Goal: Find specific page/section: Find specific page/section

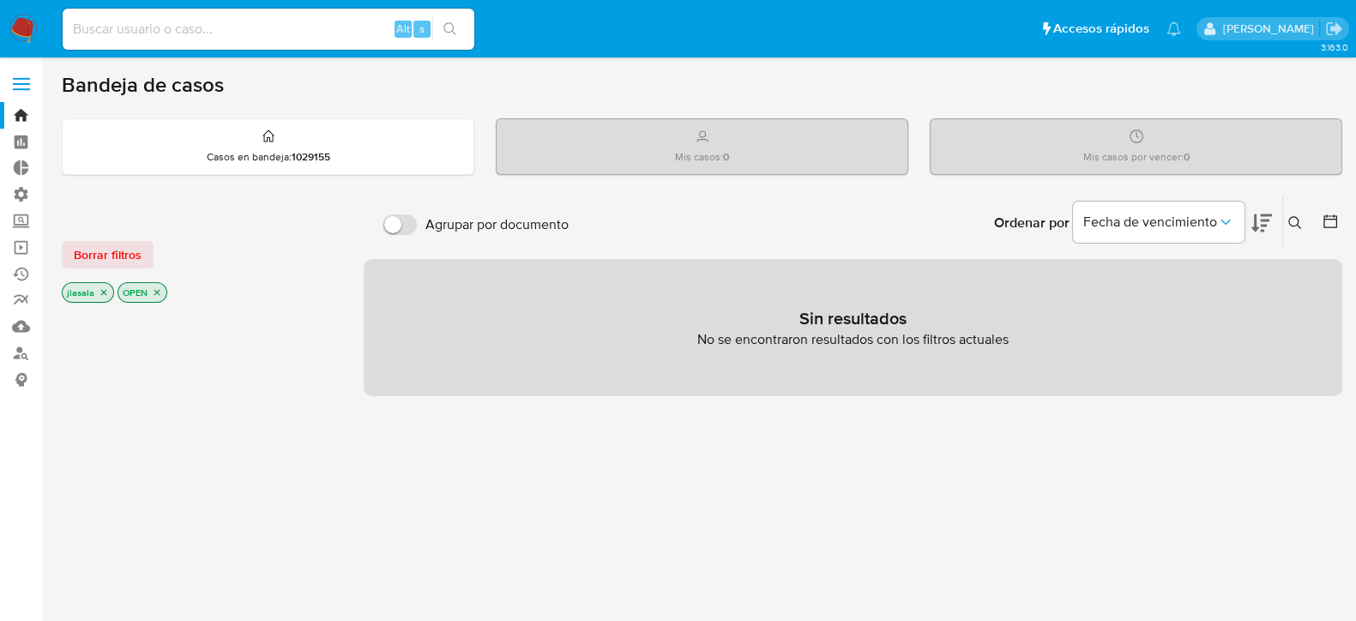
click at [159, 290] on icon "close-filter" at bounding box center [157, 292] width 10 height 10
click at [105, 293] on icon "close-filter" at bounding box center [104, 294] width 10 height 10
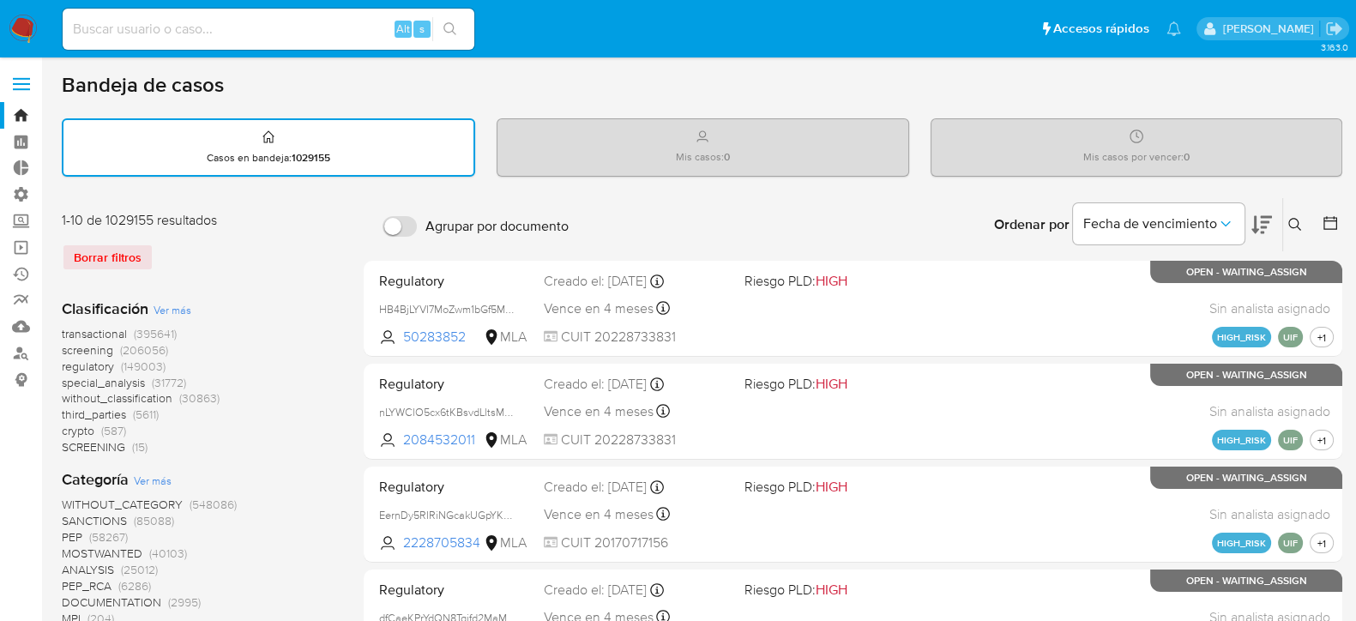
click at [1333, 221] on icon at bounding box center [1330, 222] width 17 height 17
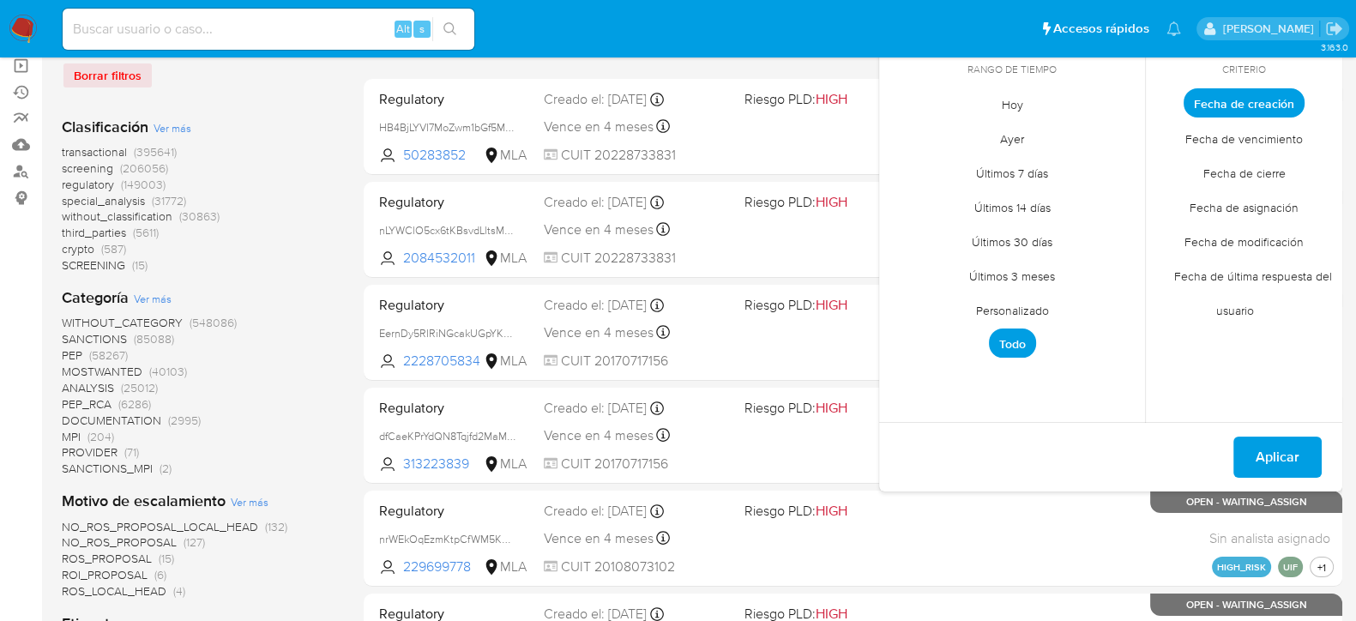
scroll to position [214, 0]
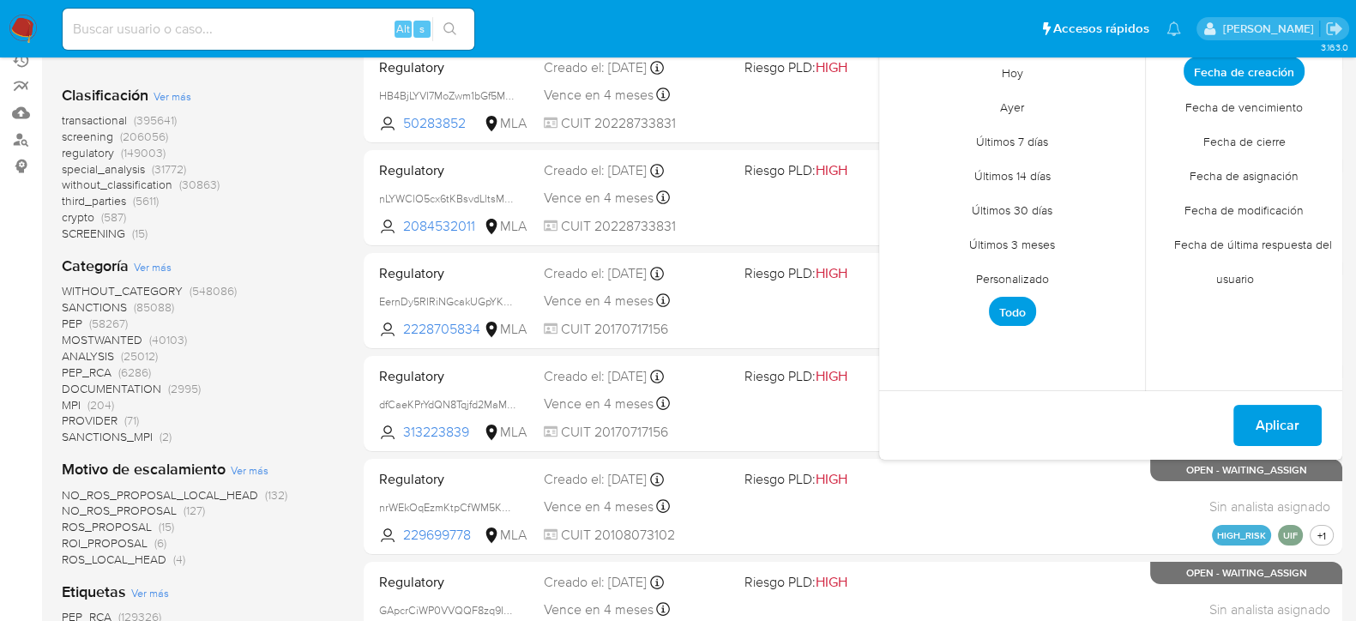
click at [1014, 274] on span "Personalizado" at bounding box center [1012, 278] width 109 height 35
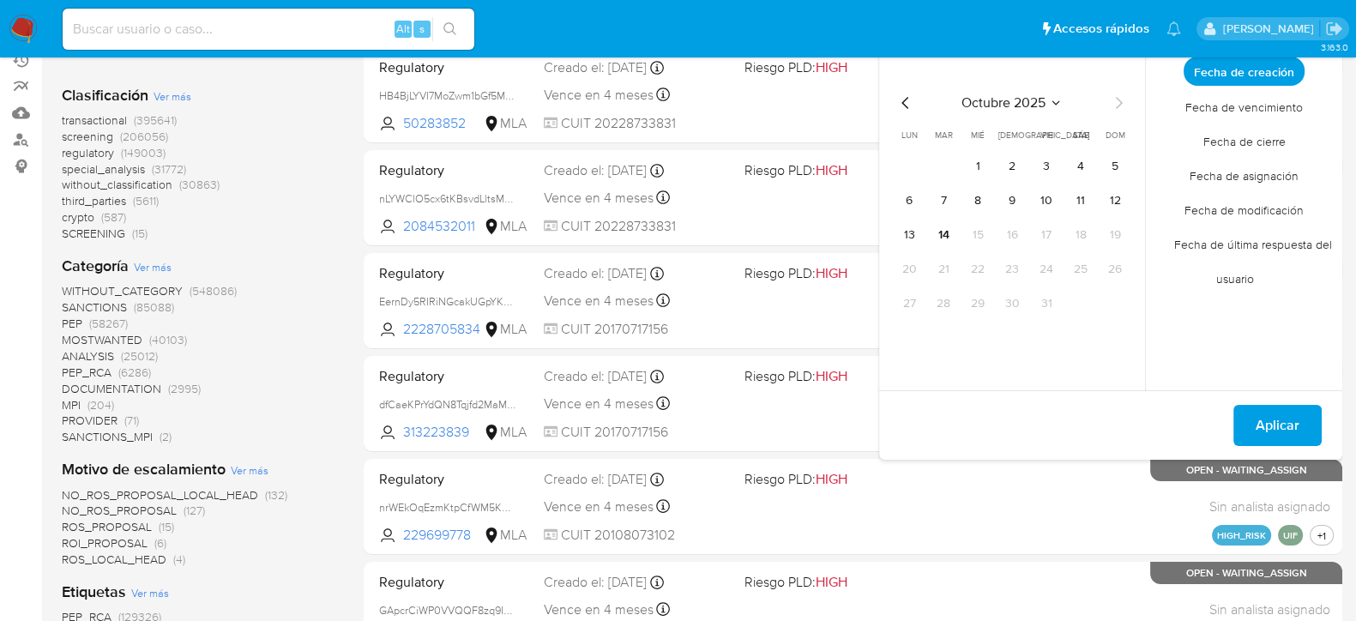
click at [1046, 98] on button "octubre 2025" at bounding box center [1012, 102] width 101 height 17
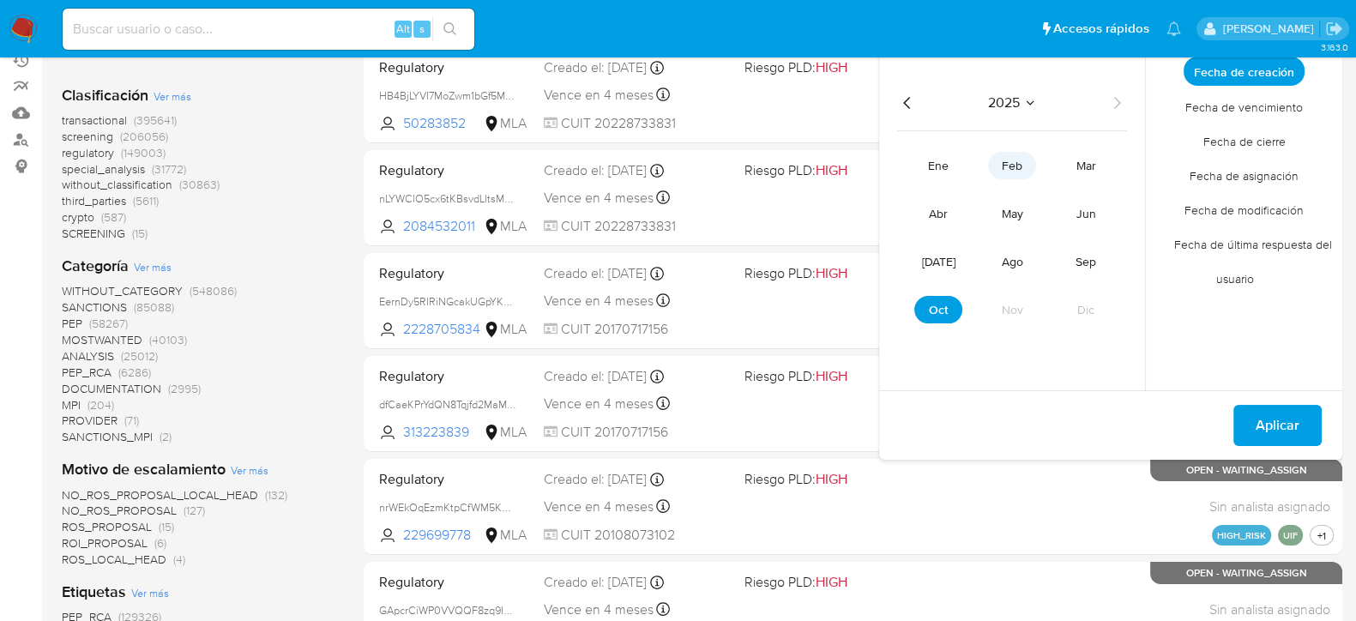
click at [1016, 165] on span "feb" at bounding box center [1012, 165] width 21 height 17
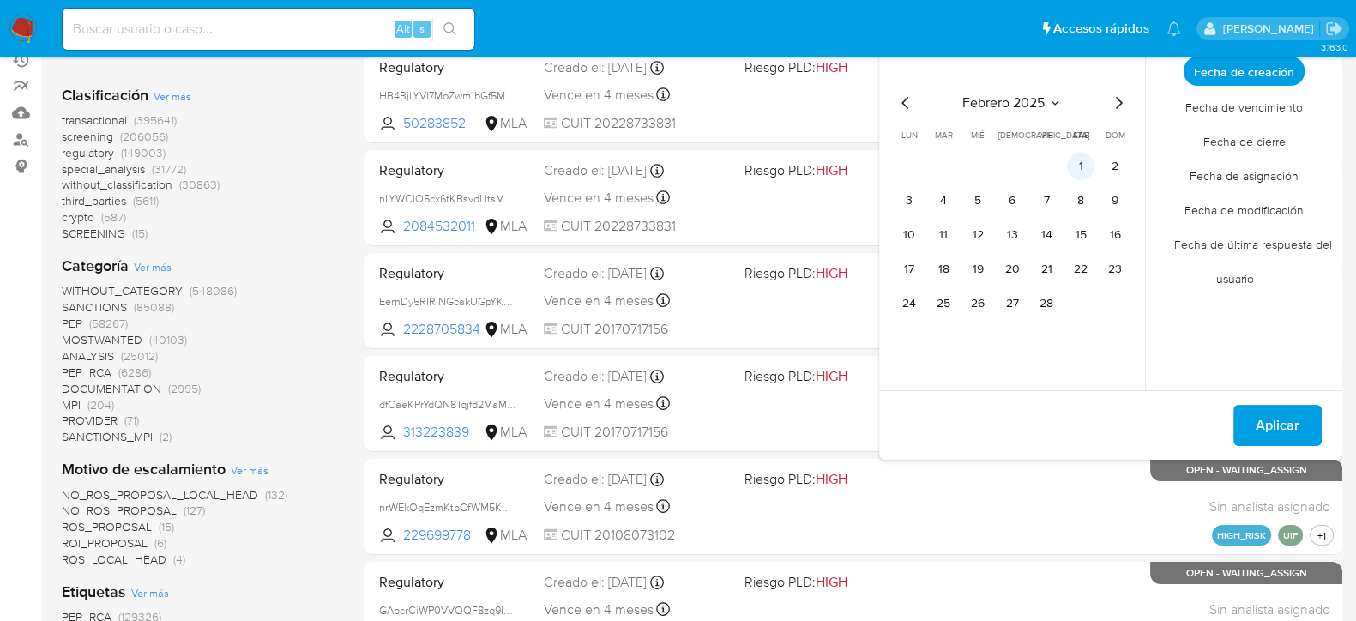
click at [1089, 160] on button "1" at bounding box center [1080, 166] width 27 height 27
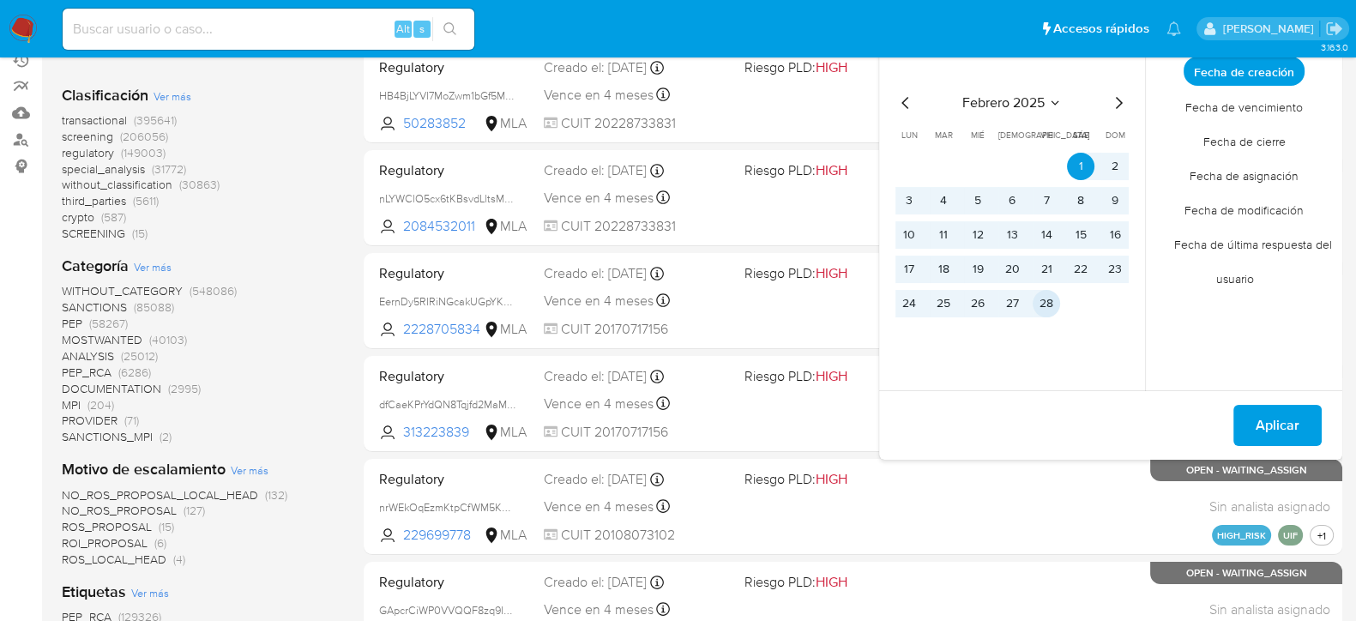
click at [1045, 302] on button "28" at bounding box center [1046, 303] width 27 height 27
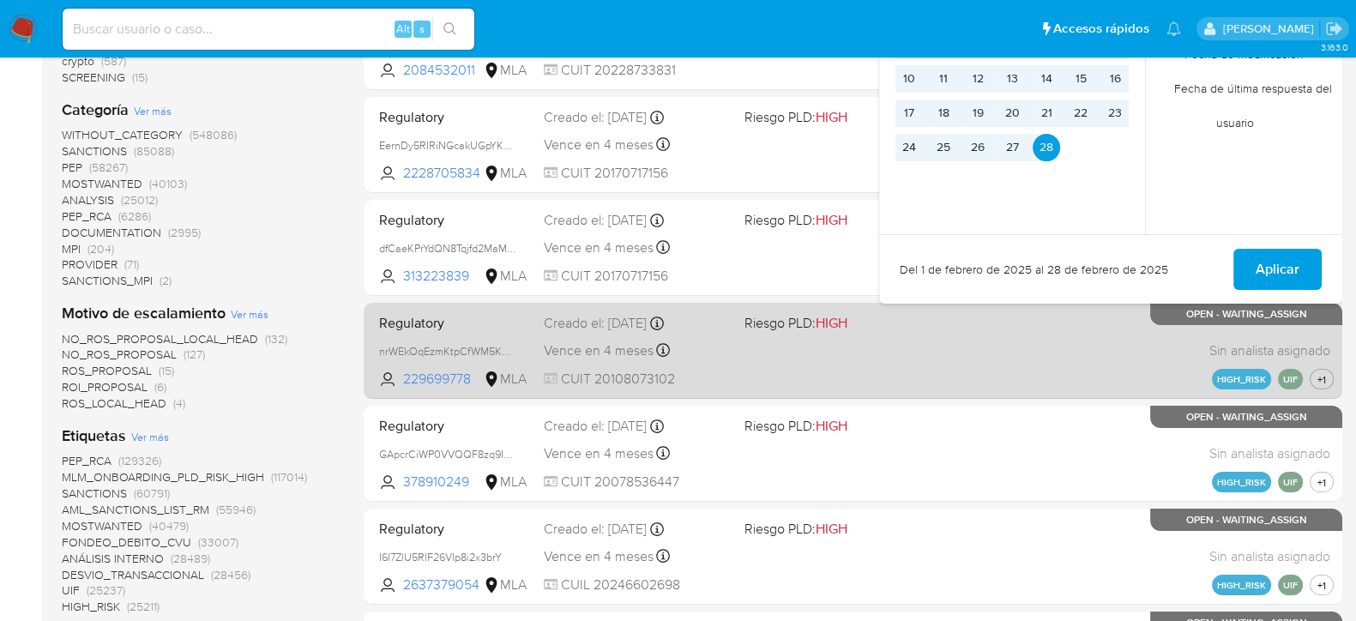
scroll to position [536, 0]
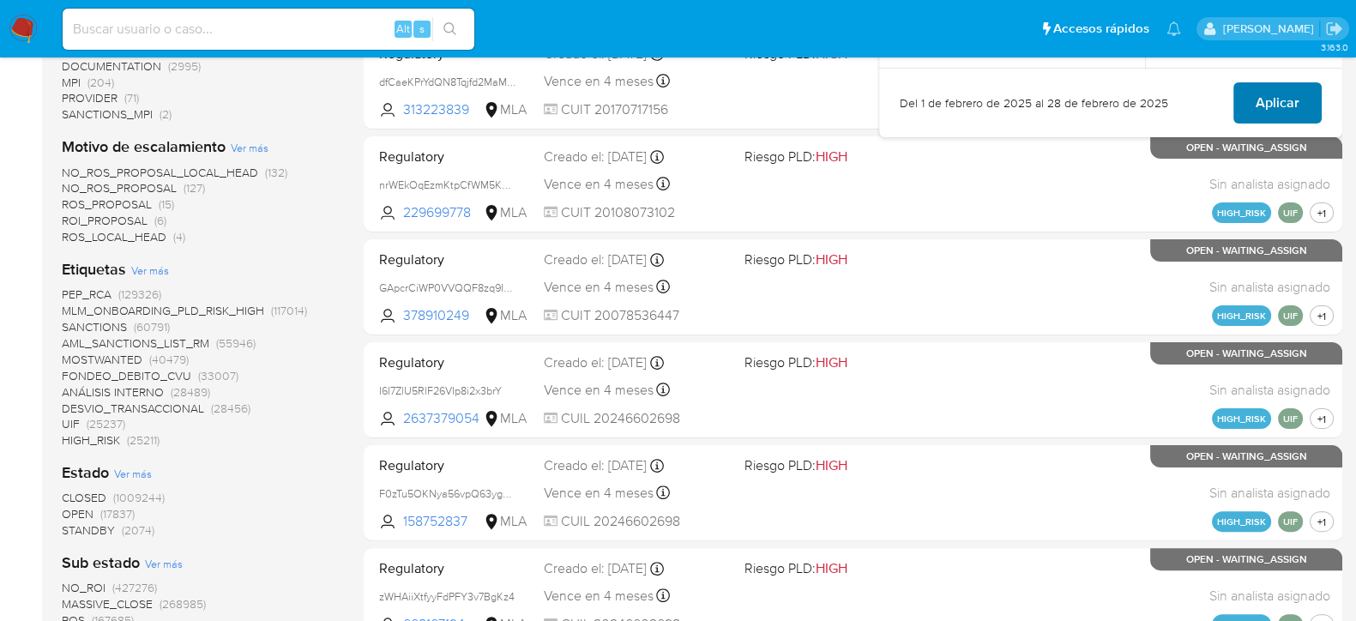
click at [1291, 96] on span "Aplicar" at bounding box center [1278, 103] width 44 height 38
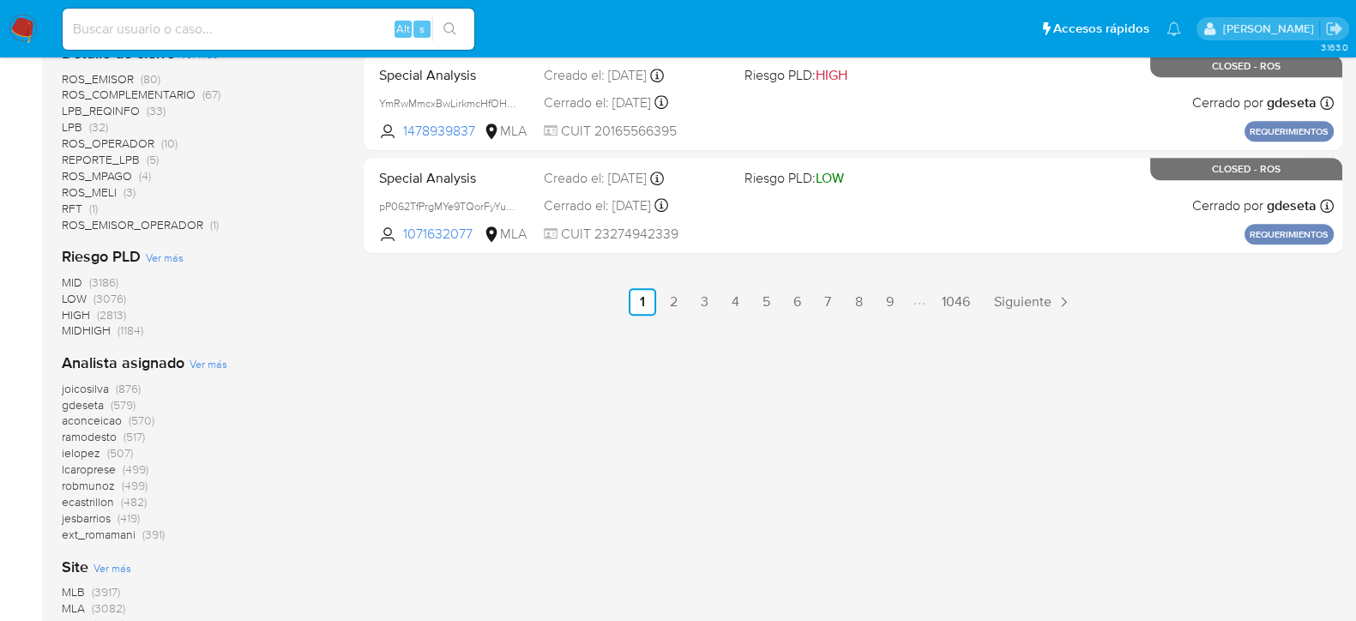
scroll to position [1179, 0]
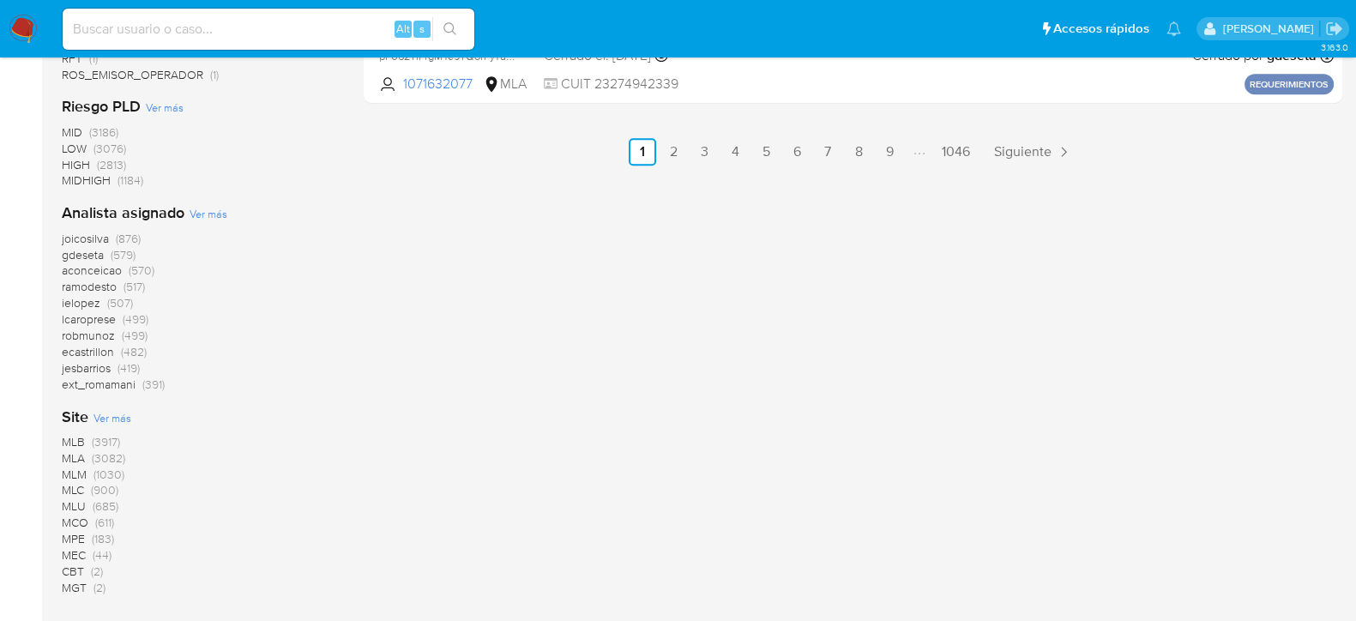
click at [71, 457] on span "MLA" at bounding box center [73, 457] width 23 height 17
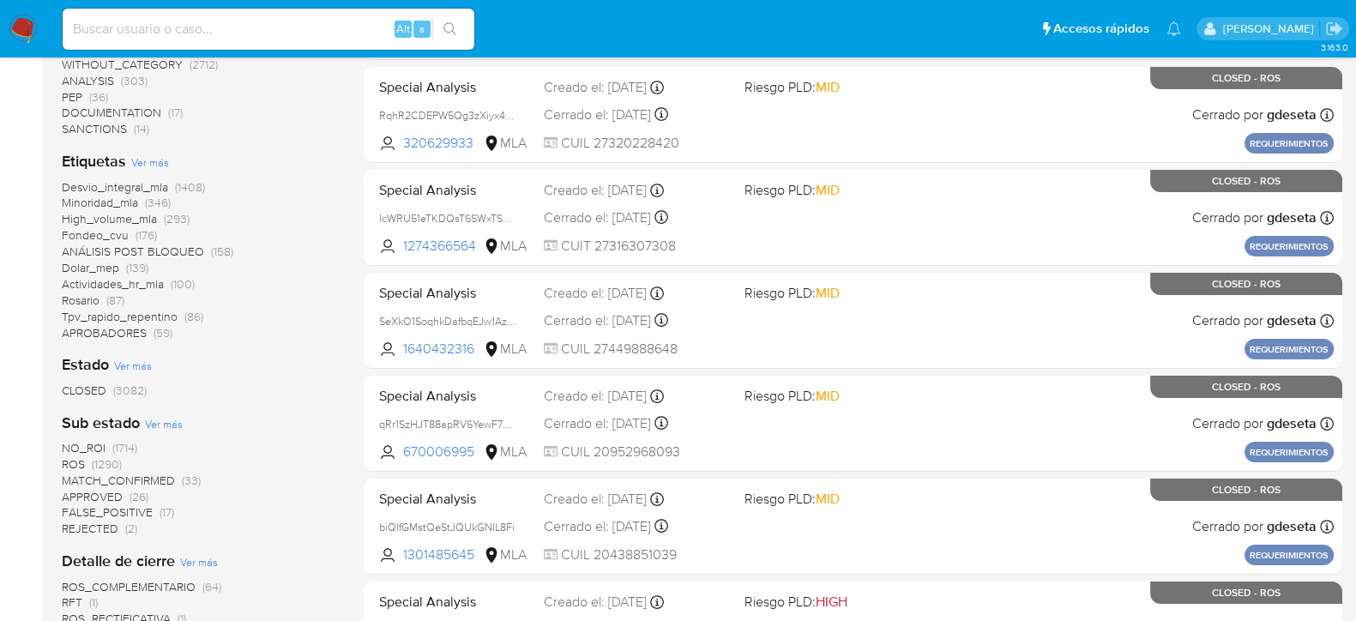
scroll to position [428, 0]
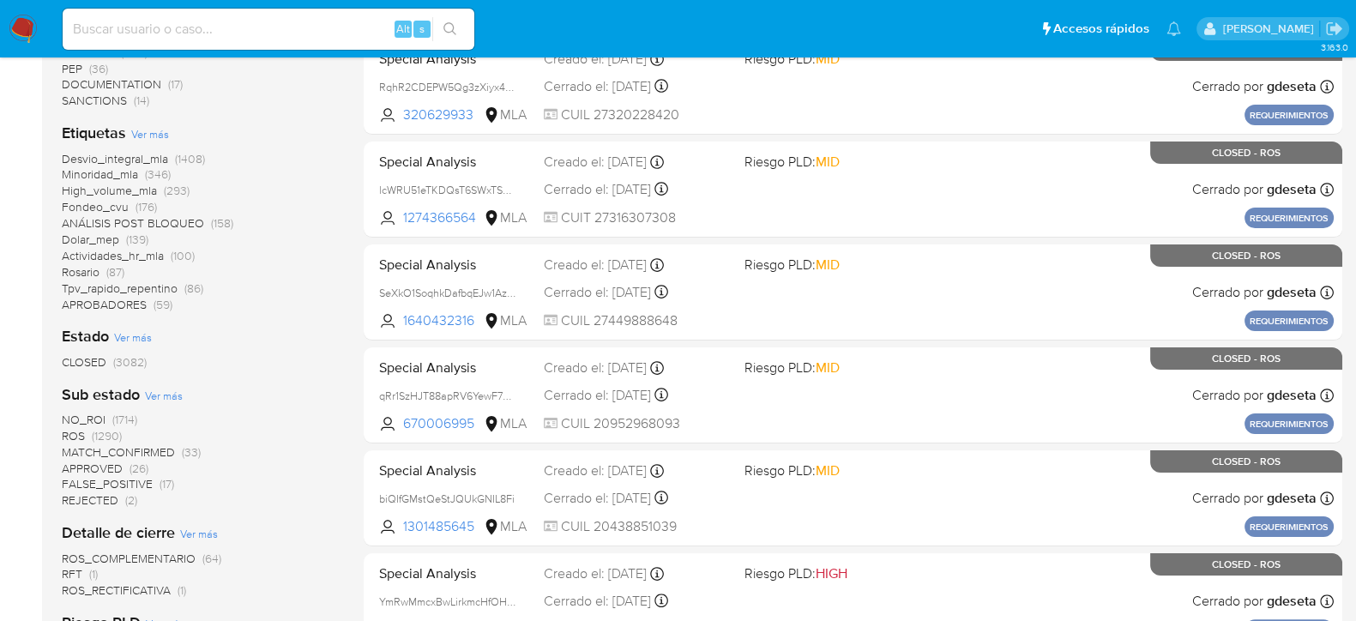
click at [73, 435] on span "ROS" at bounding box center [73, 435] width 23 height 17
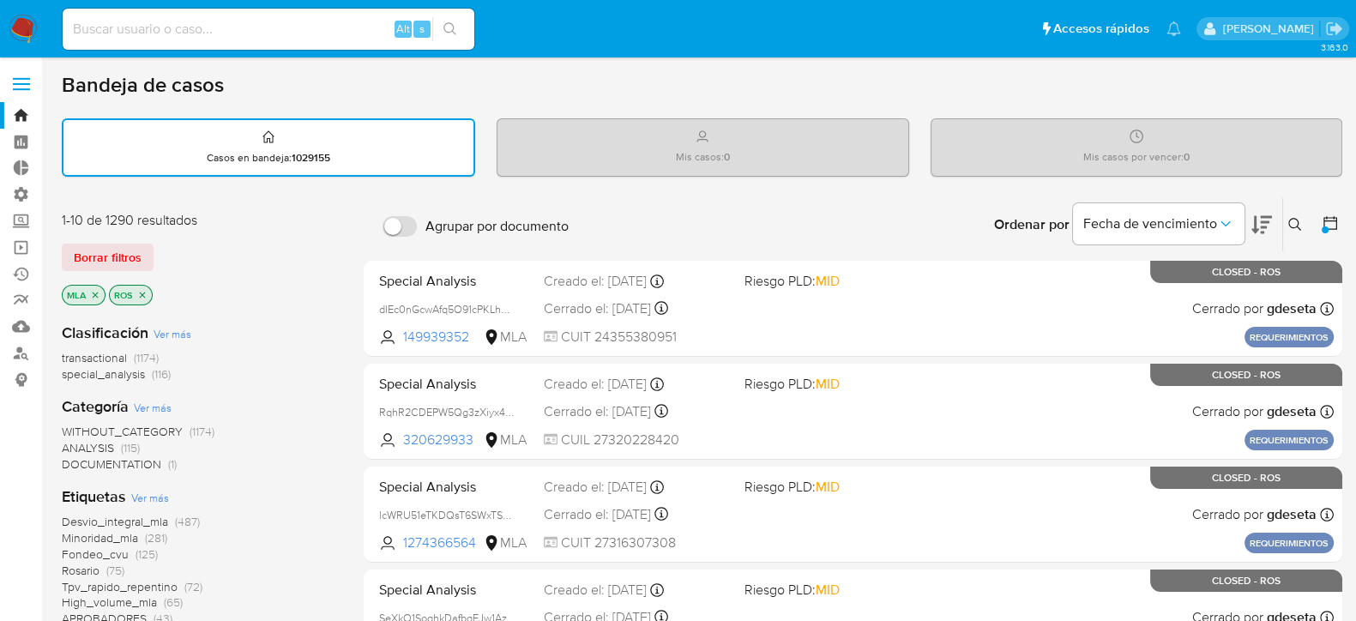
click at [146, 294] on icon "close-filter" at bounding box center [142, 295] width 10 height 10
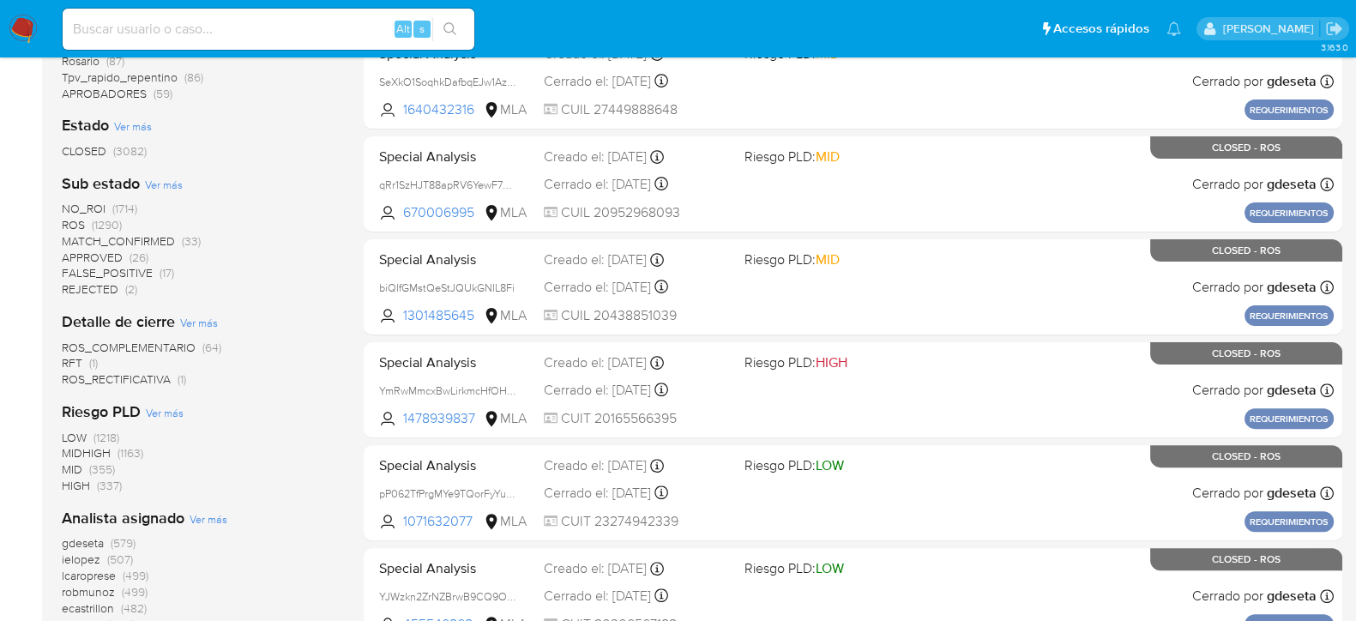
scroll to position [643, 0]
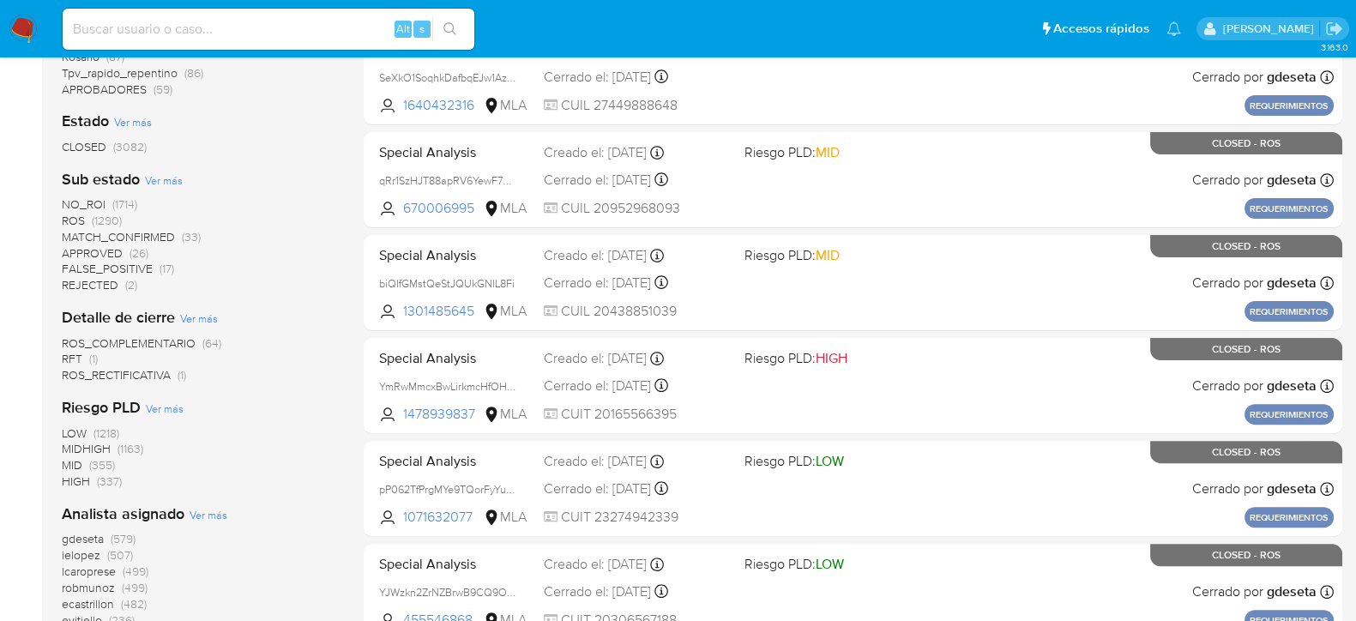
click at [93, 199] on span "NO_ROI" at bounding box center [84, 204] width 44 height 17
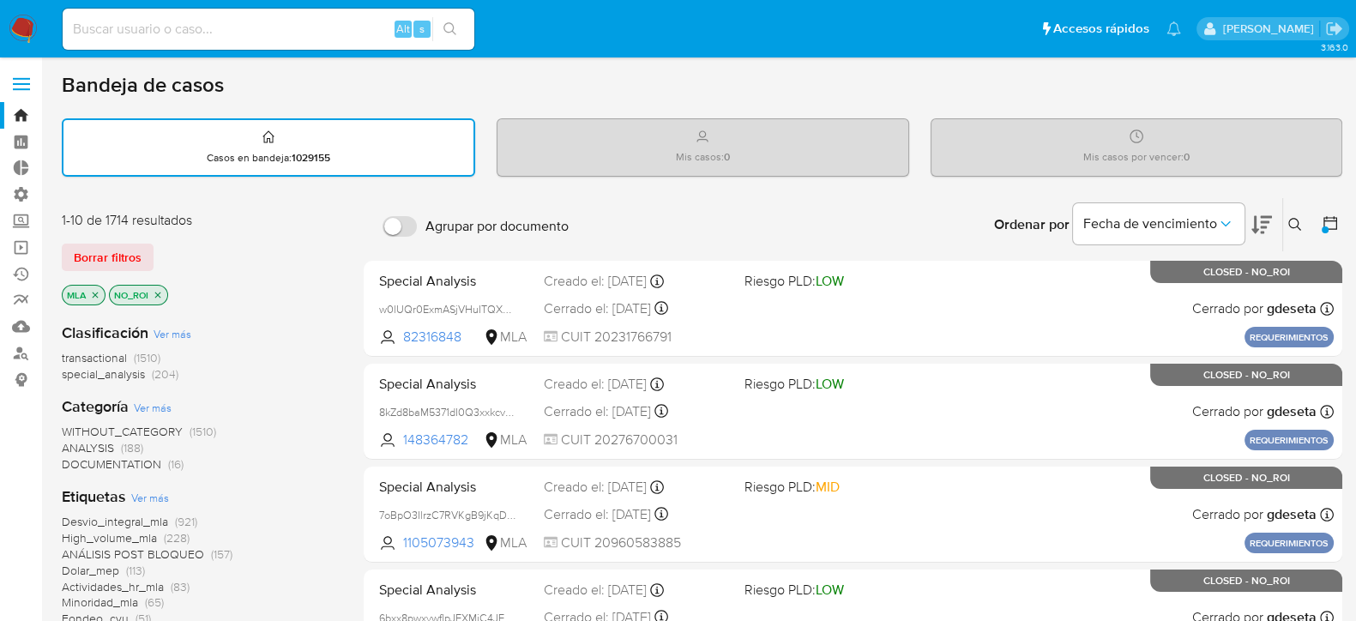
click at [160, 296] on icon "close-filter" at bounding box center [158, 295] width 10 height 10
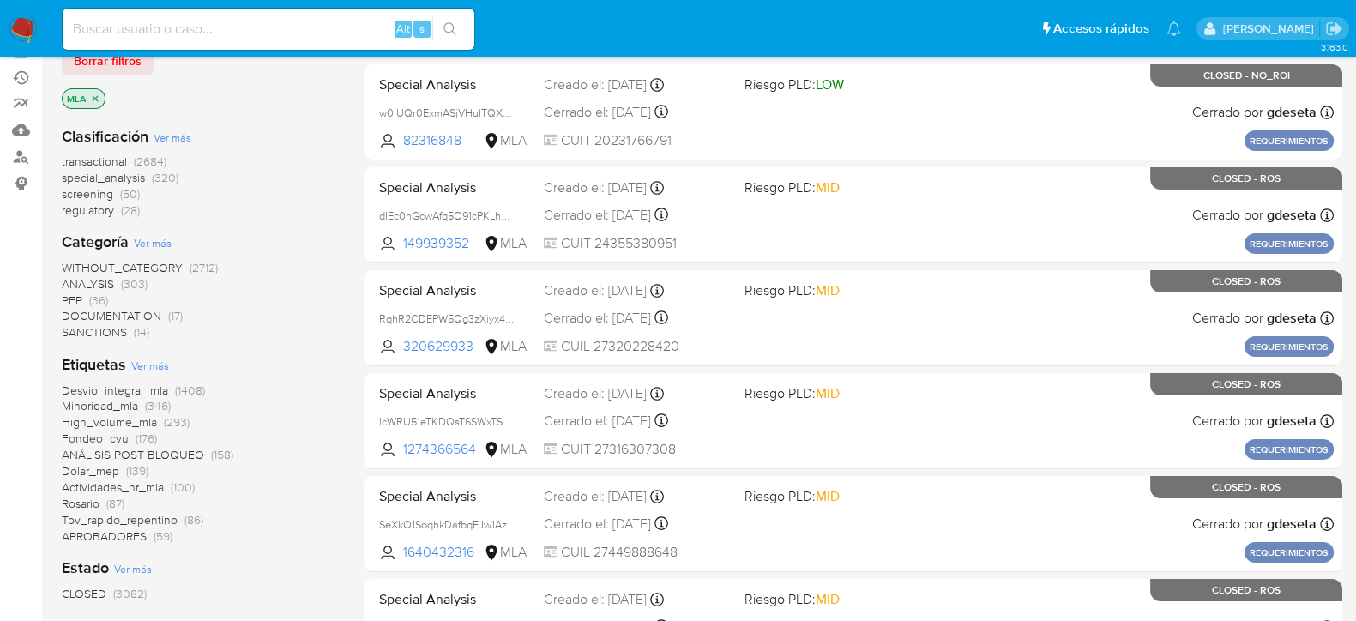
scroll to position [322, 0]
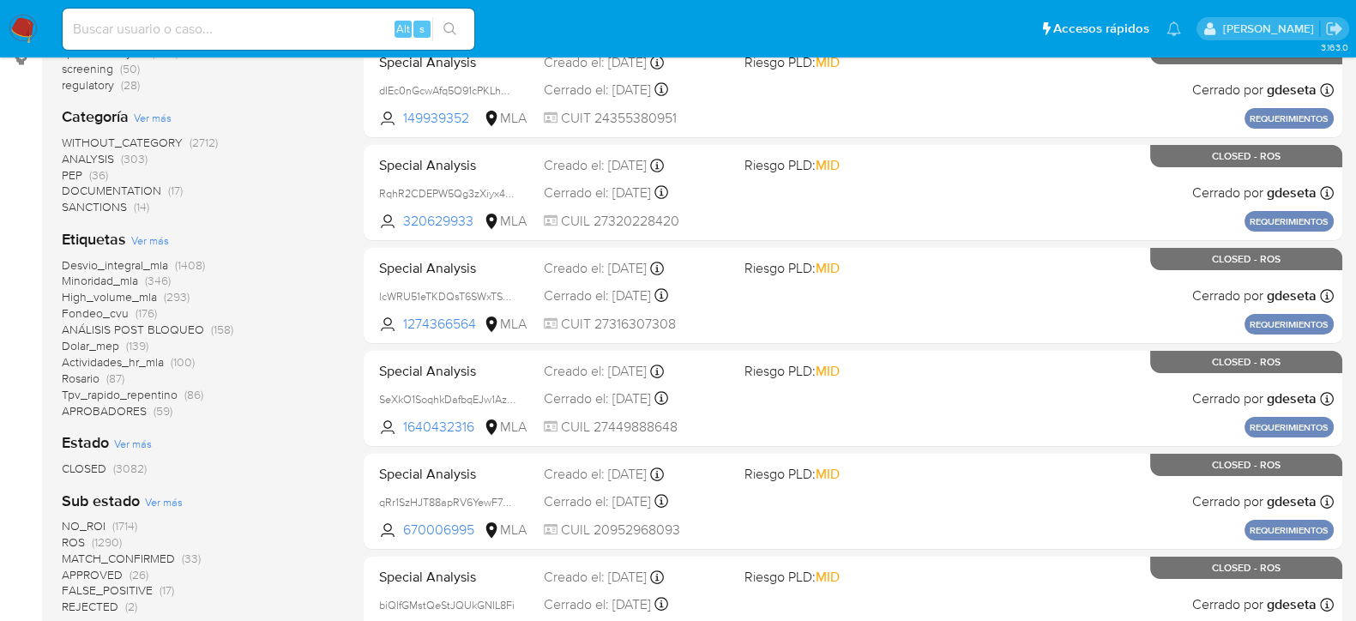
click at [68, 169] on span "PEP" at bounding box center [72, 174] width 21 height 17
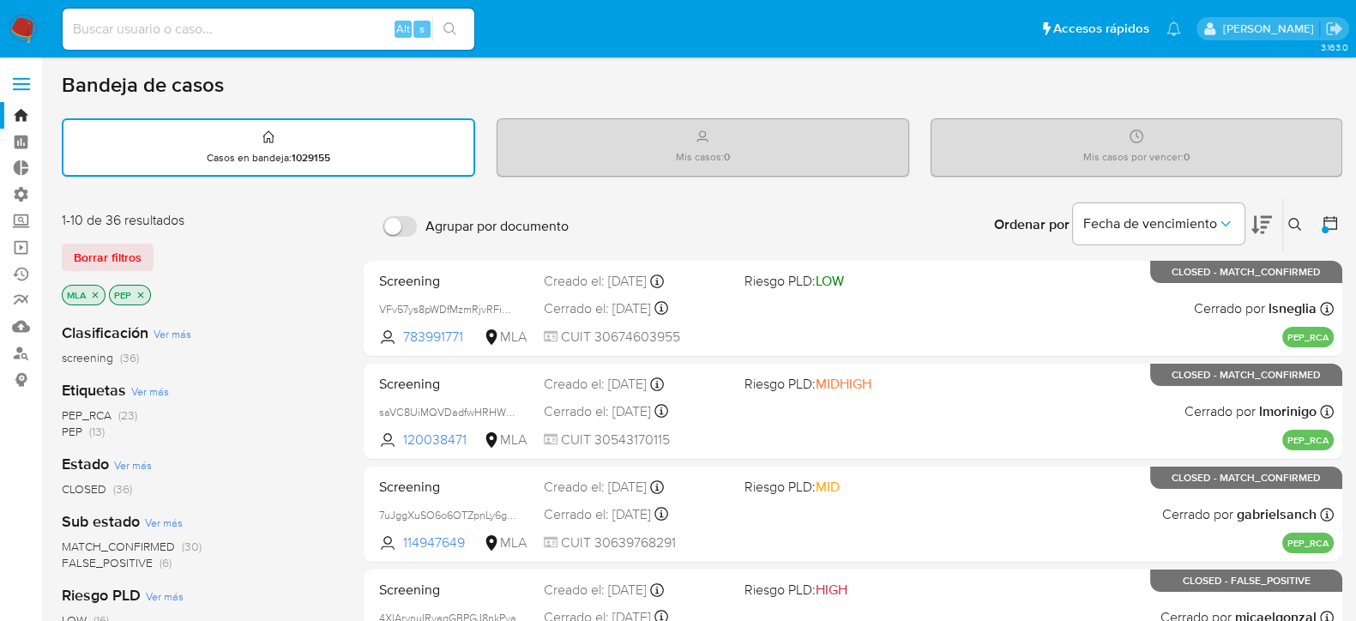
click at [72, 429] on span "PEP" at bounding box center [72, 431] width 21 height 17
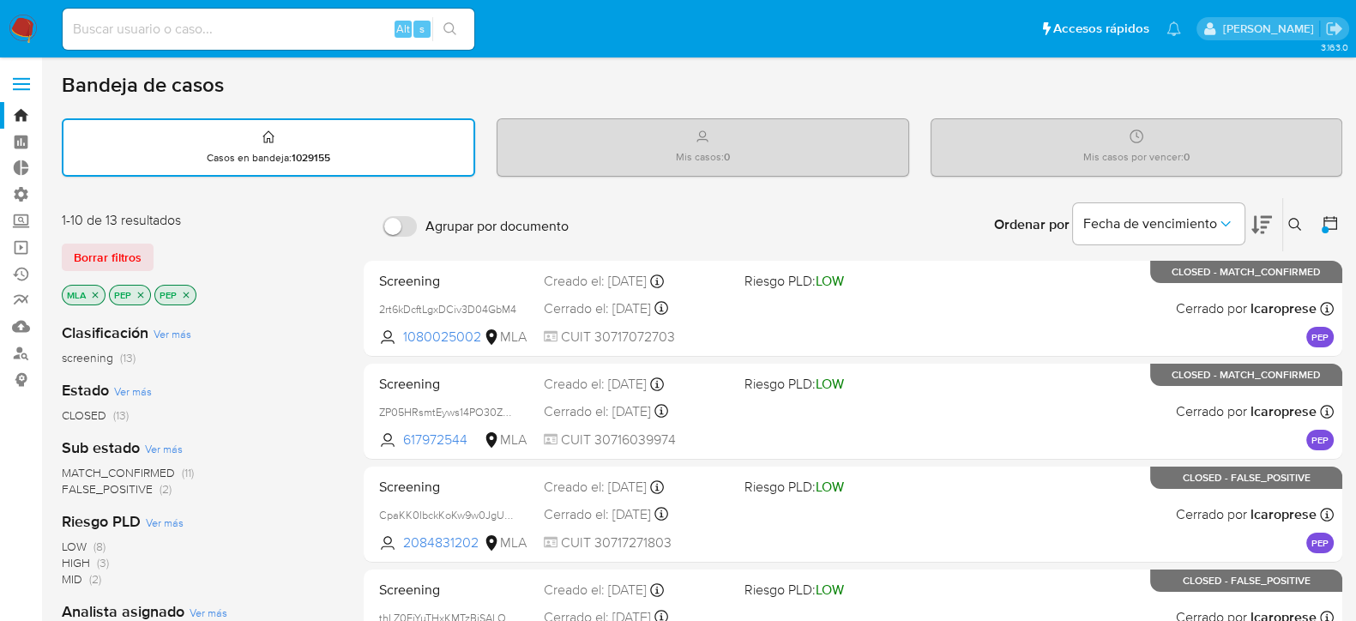
click at [142, 292] on icon "close-filter" at bounding box center [141, 295] width 10 height 10
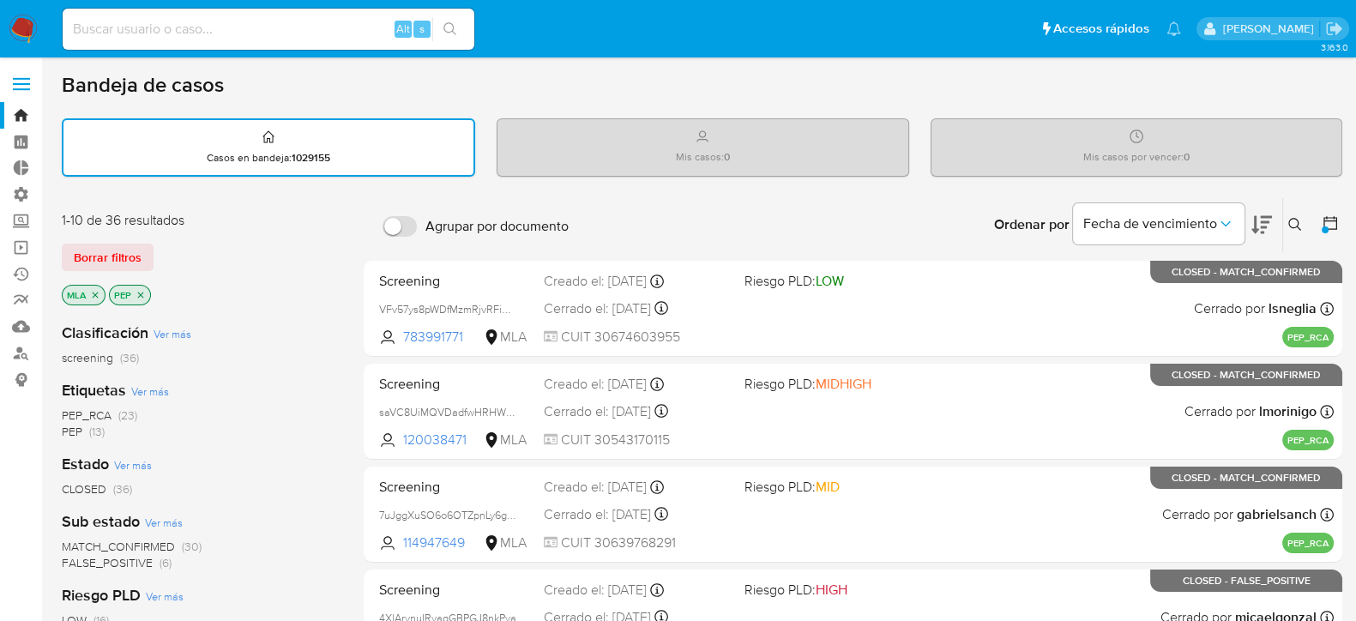
click at [142, 290] on icon "close-filter" at bounding box center [141, 295] width 10 height 10
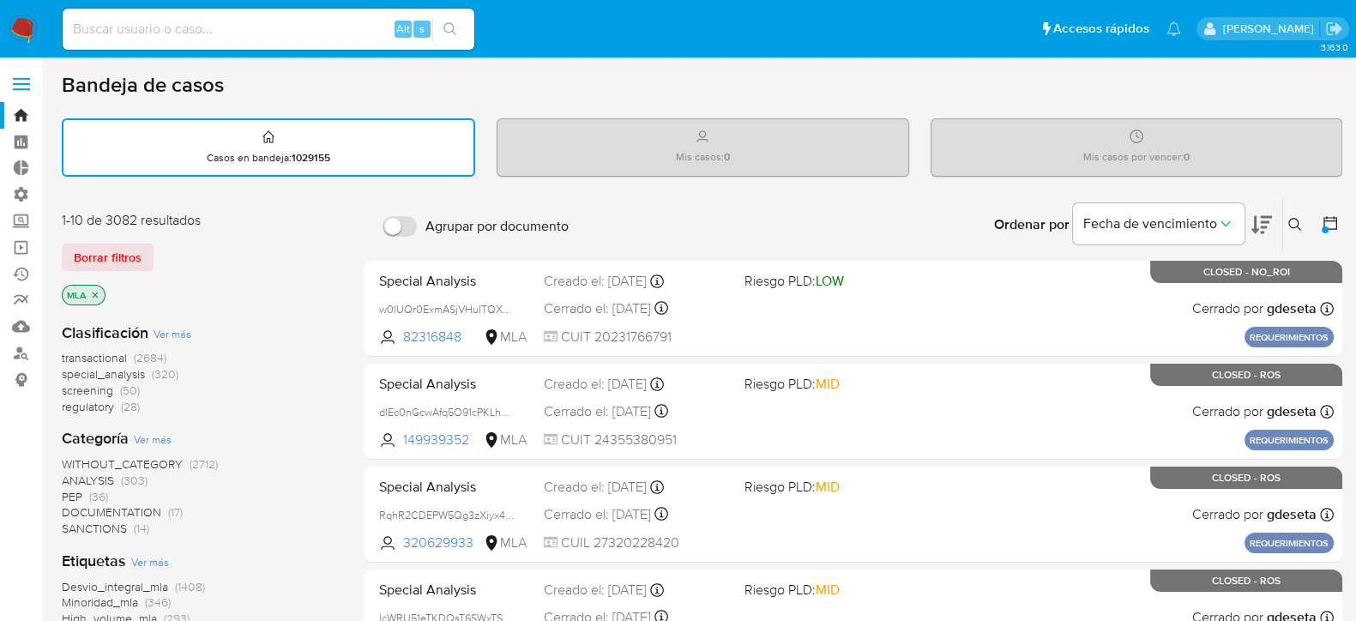
click at [1328, 220] on icon at bounding box center [1331, 223] width 14 height 14
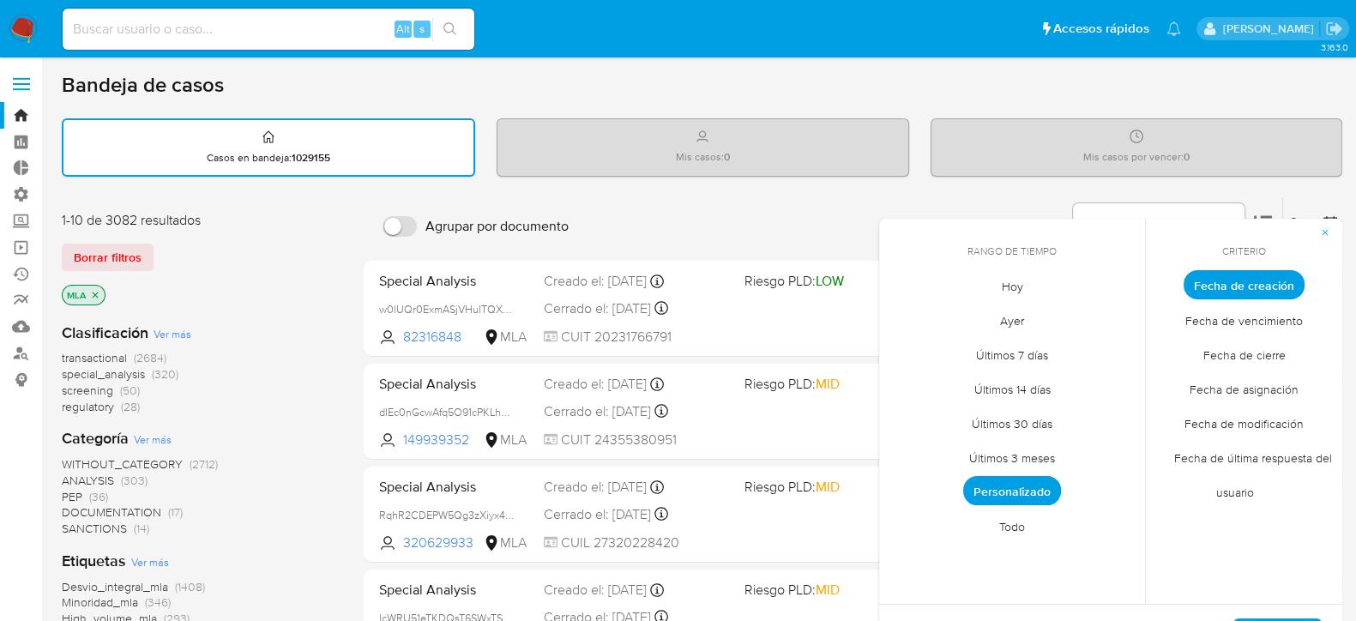
scroll to position [106, 0]
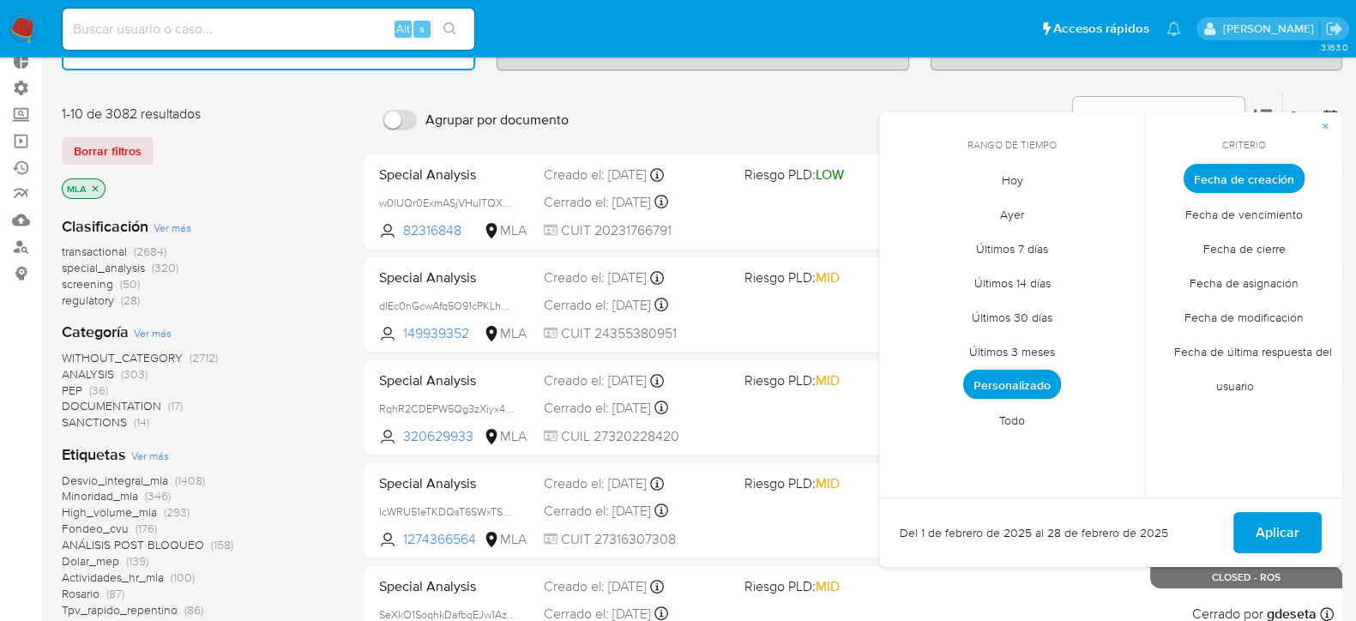
click at [1004, 388] on span "Personalizado" at bounding box center [1012, 384] width 98 height 29
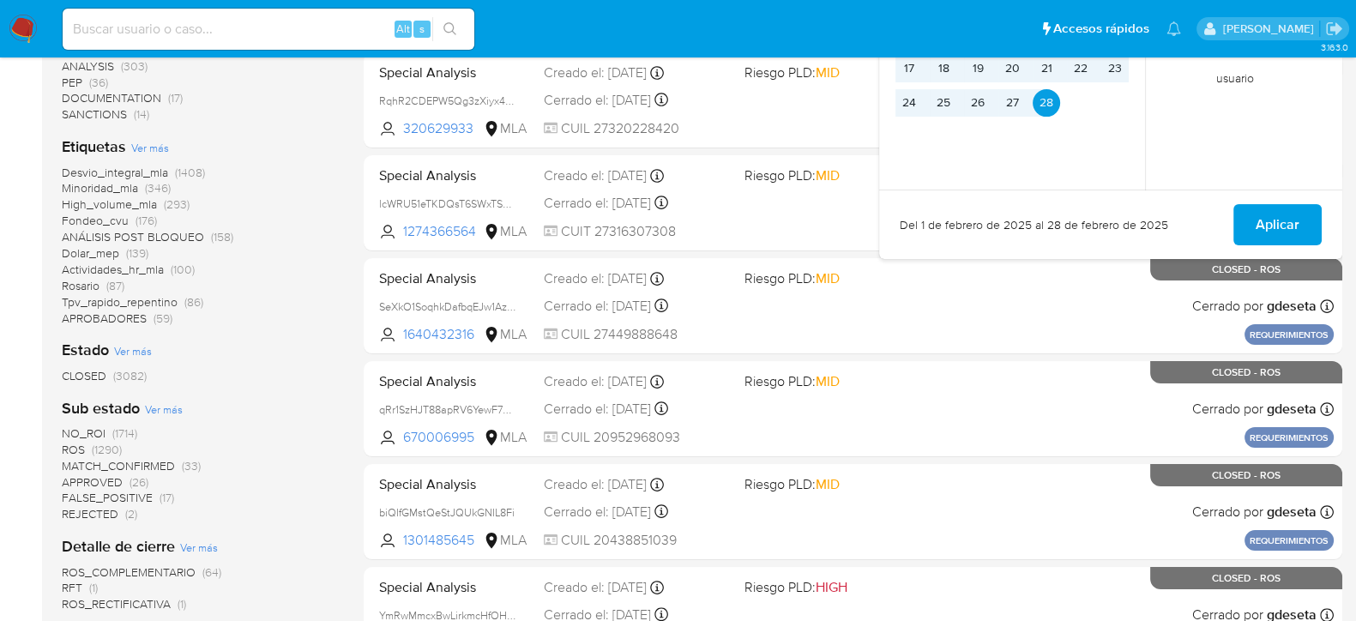
scroll to position [322, 0]
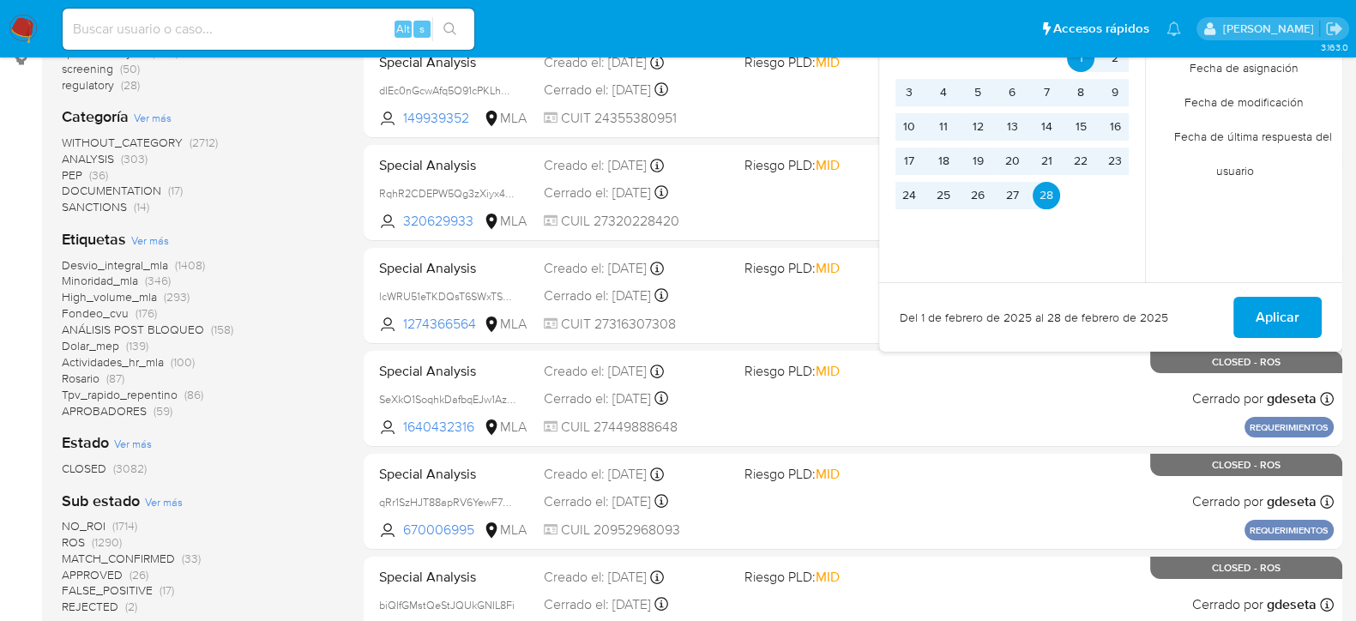
click at [1282, 314] on span "Aplicar" at bounding box center [1278, 317] width 44 height 38
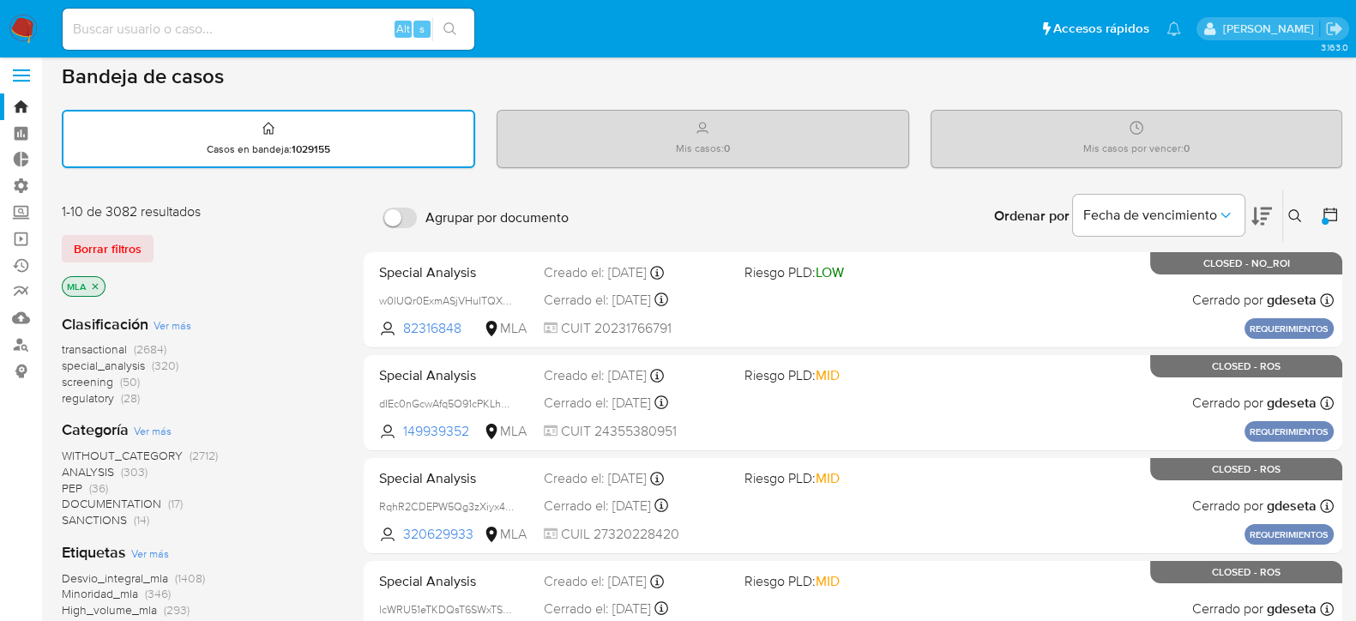
scroll to position [0, 0]
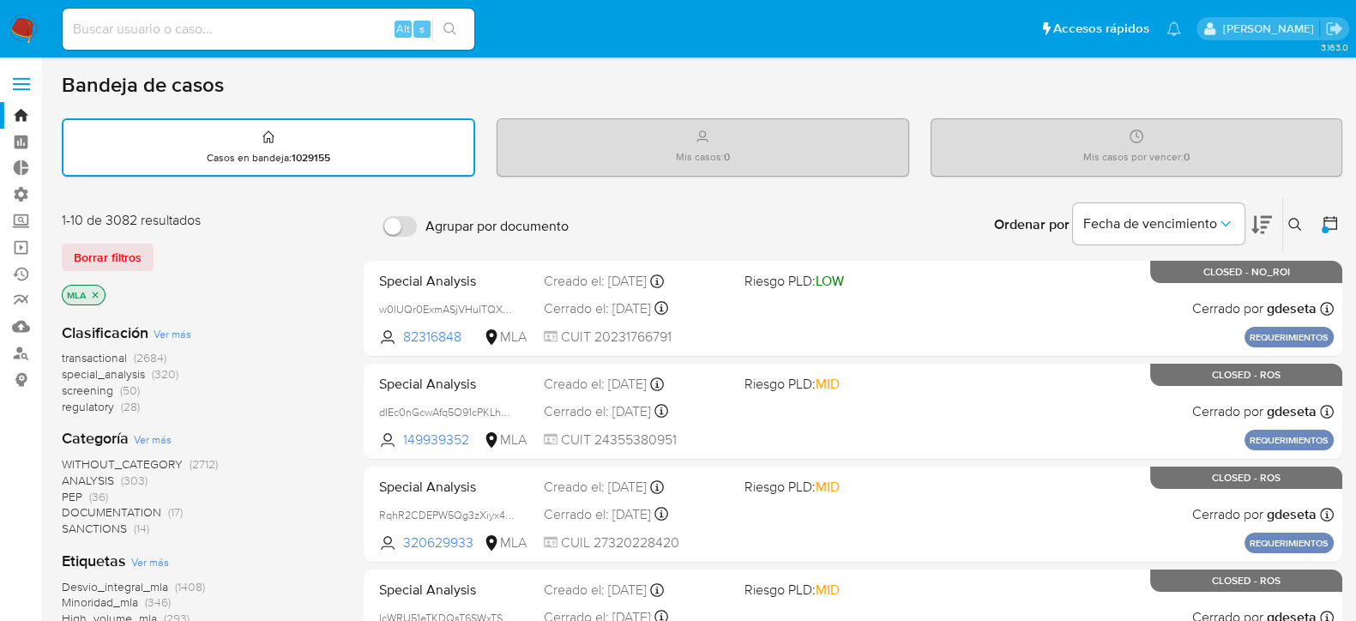
click at [99, 293] on icon "close-filter" at bounding box center [95, 295] width 10 height 10
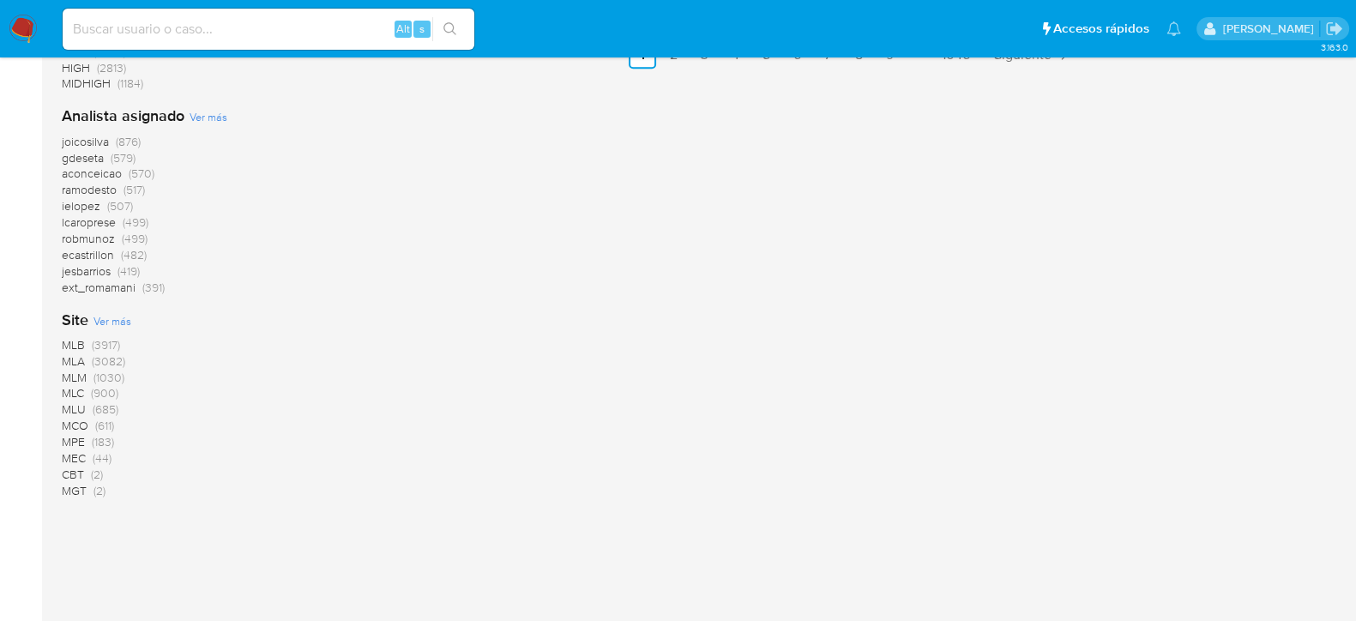
scroll to position [1287, 0]
click at [81, 352] on span "MLA" at bounding box center [73, 350] width 23 height 17
